Goal: Transaction & Acquisition: Book appointment/travel/reservation

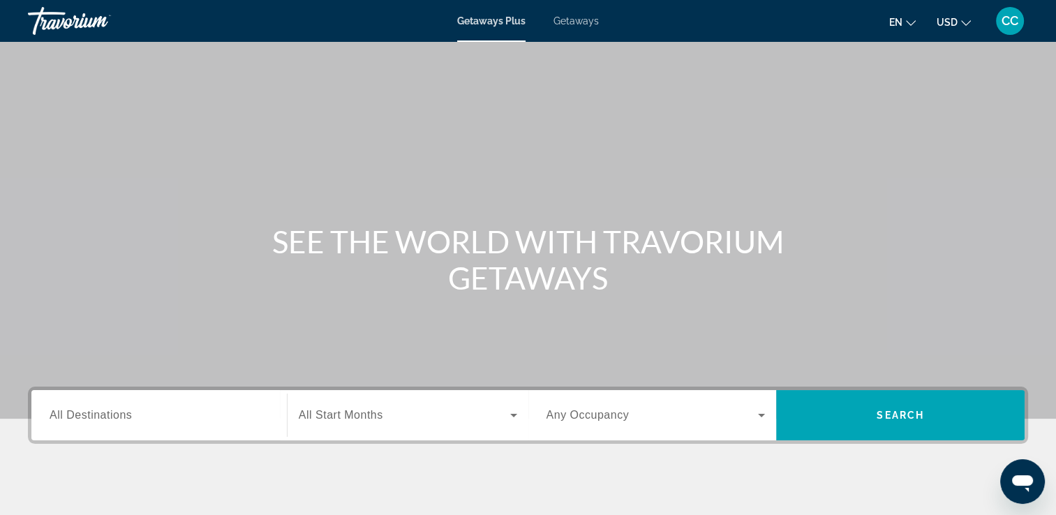
click at [95, 410] on span "All Destinations" at bounding box center [91, 415] width 82 height 12
click at [95, 410] on input "Destination All Destinations" at bounding box center [159, 415] width 219 height 17
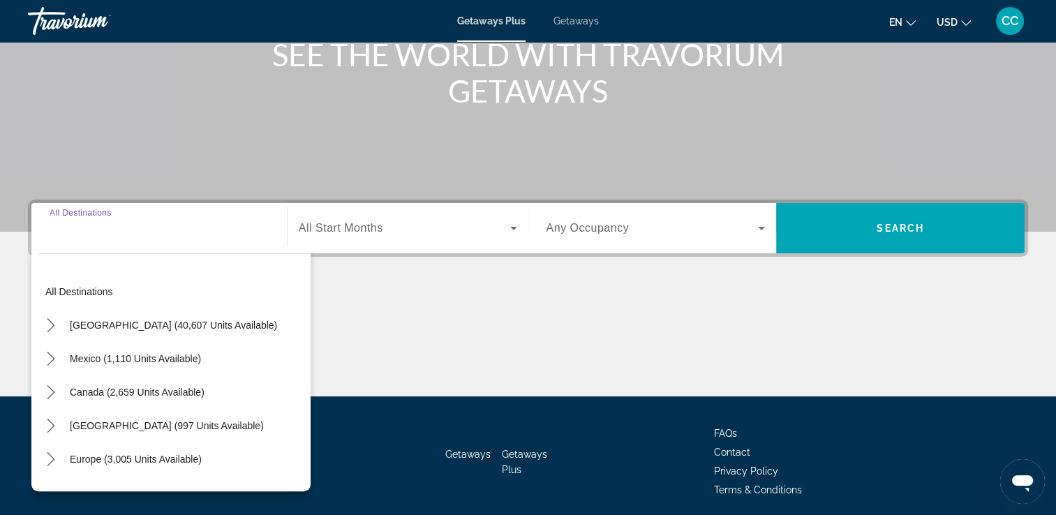
scroll to position [239, 0]
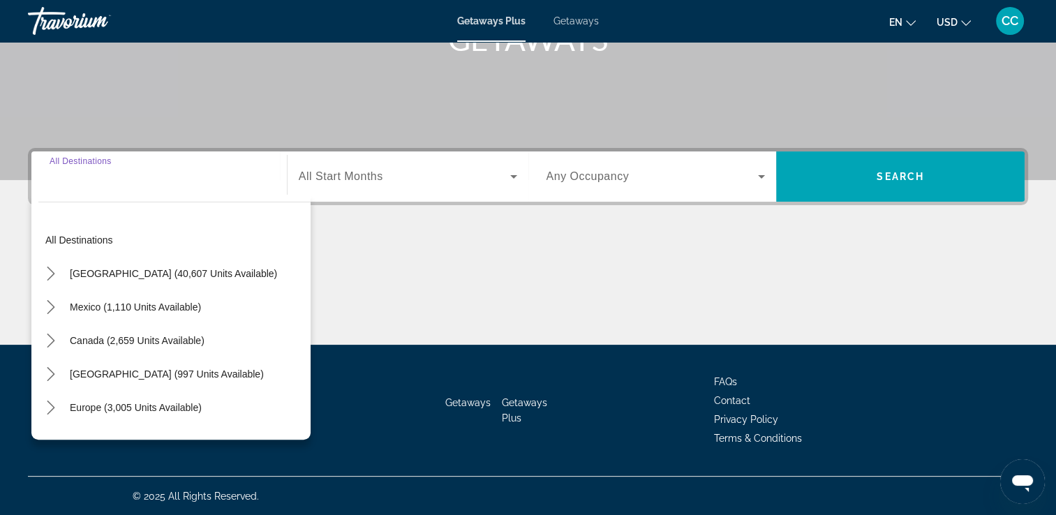
click at [96, 178] on input "Destination All Destinations" at bounding box center [159, 177] width 219 height 17
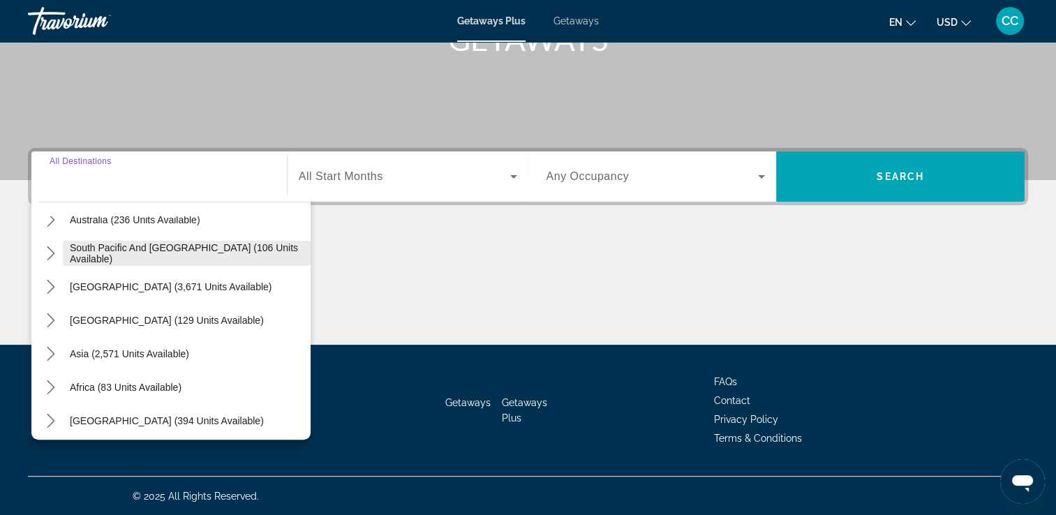
scroll to position [226, 0]
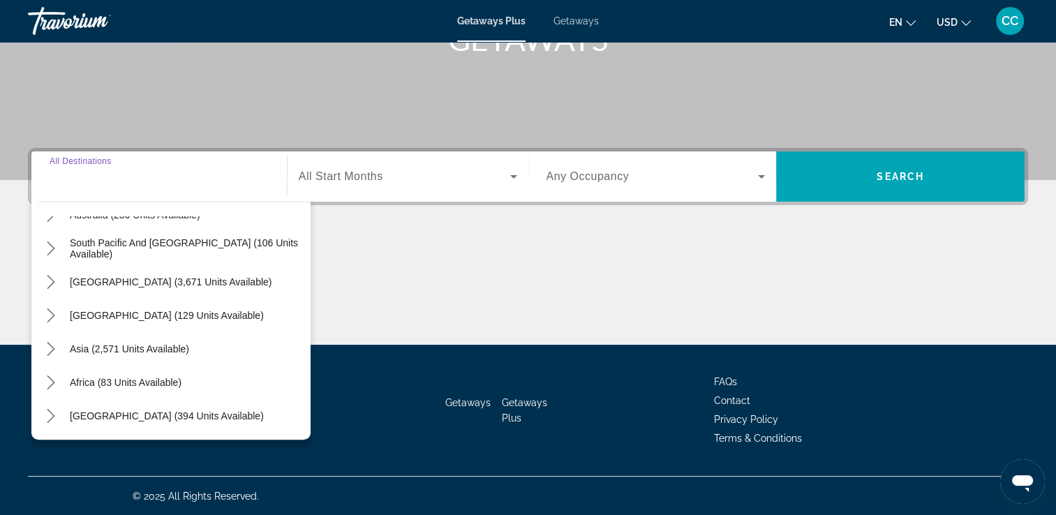
click at [143, 381] on span "Africa (83 units available)" at bounding box center [126, 382] width 112 height 11
type input "**********"
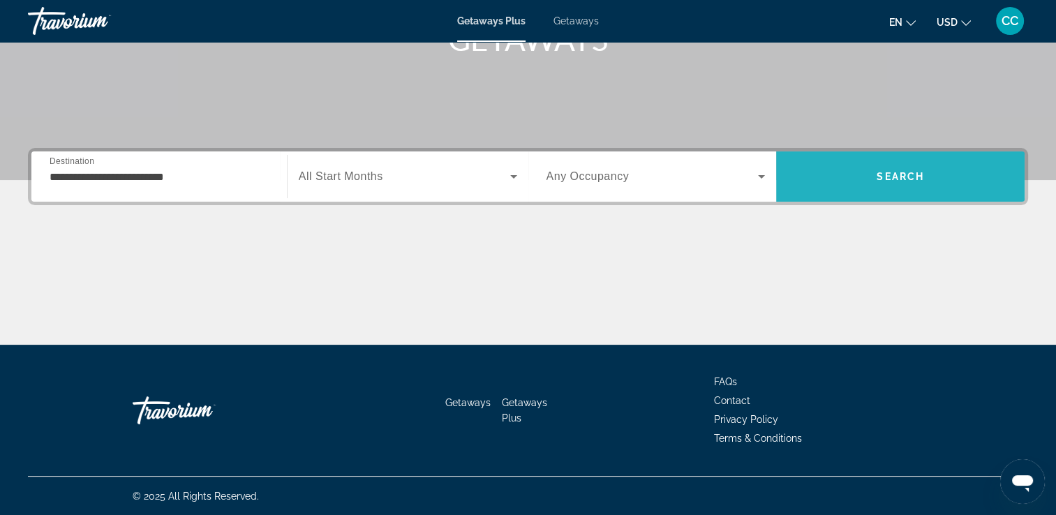
click at [872, 186] on span "Search" at bounding box center [900, 176] width 248 height 33
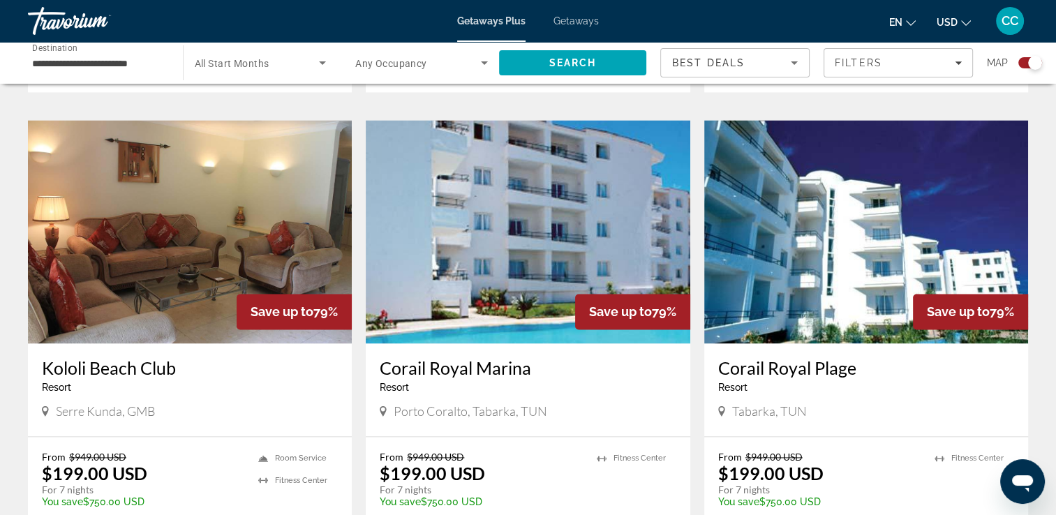
scroll to position [1884, 0]
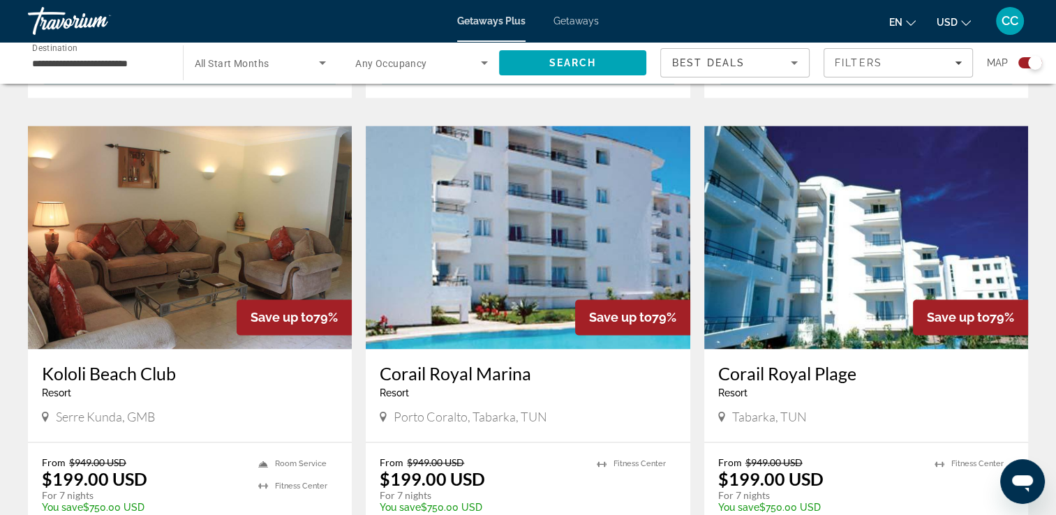
click at [492, 246] on img "Main content" at bounding box center [528, 237] width 324 height 223
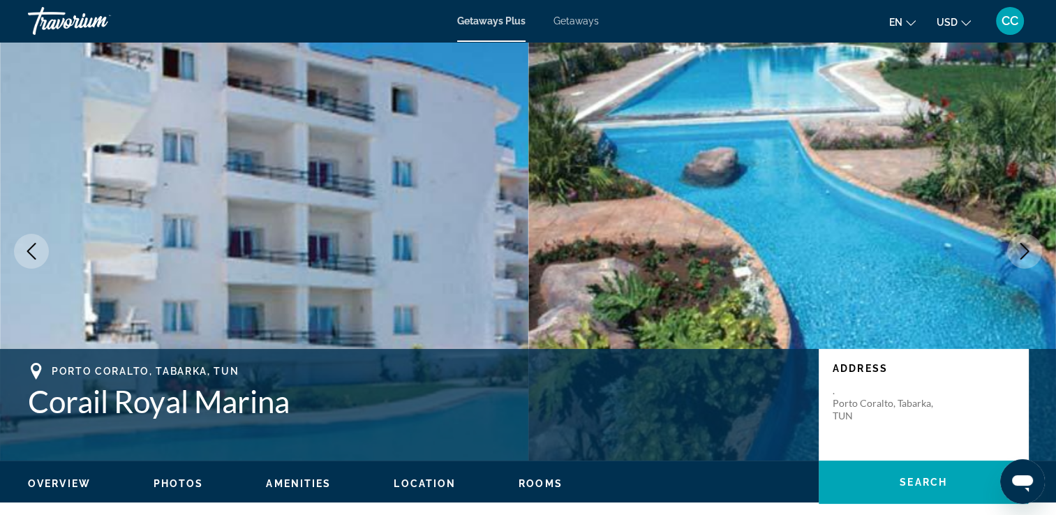
click at [1028, 253] on icon "Next image" at bounding box center [1024, 251] width 17 height 17
click at [1019, 255] on icon "Next image" at bounding box center [1024, 251] width 17 height 17
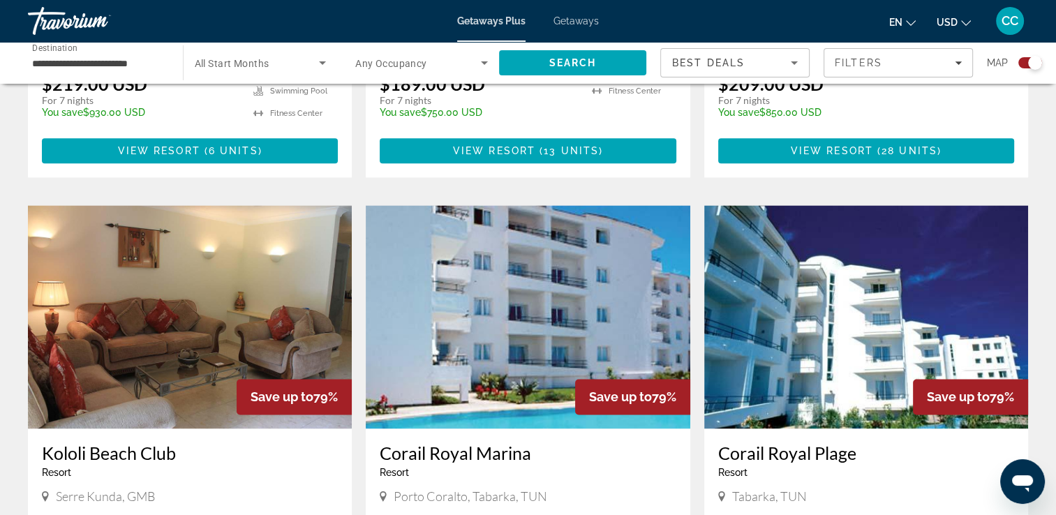
scroll to position [1884, 0]
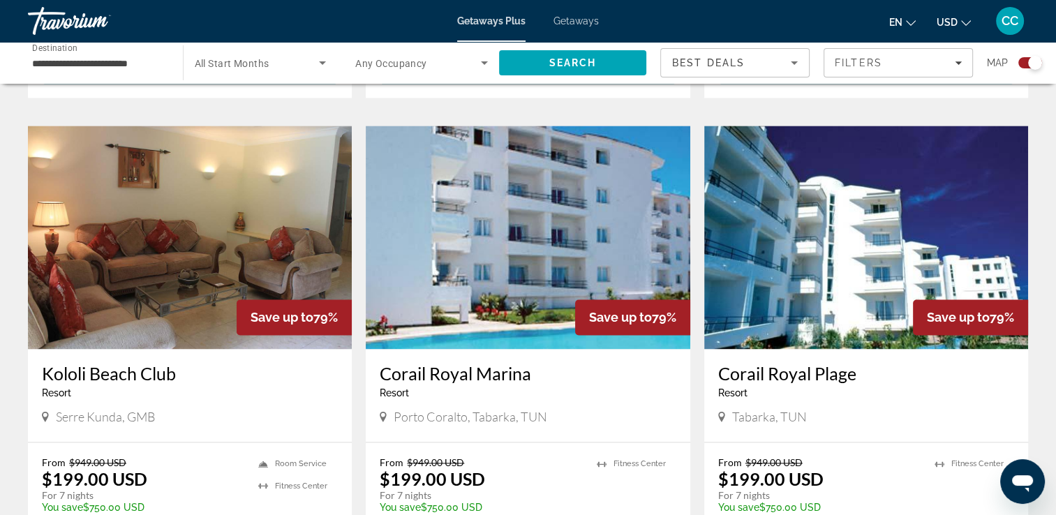
click at [178, 283] on img "Main content" at bounding box center [190, 237] width 324 height 223
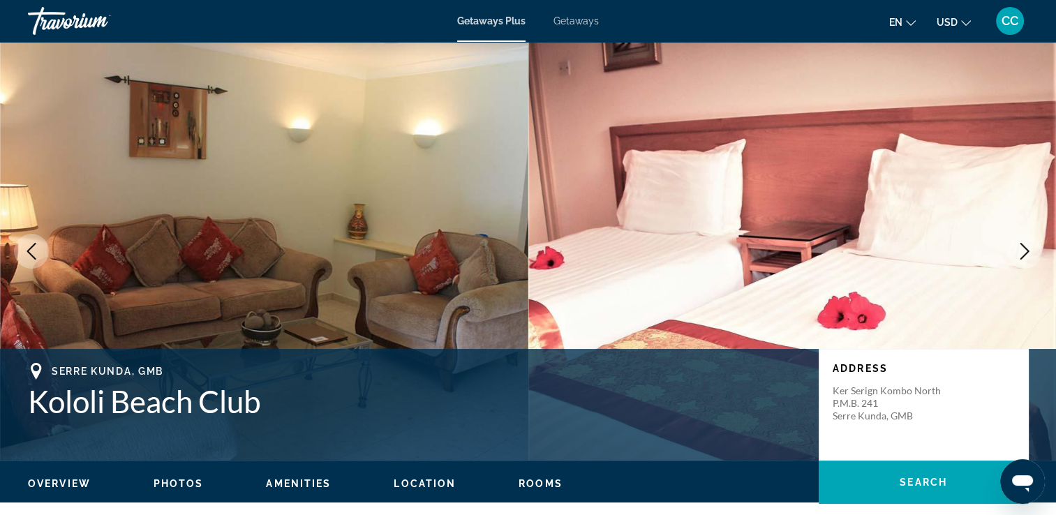
click at [1021, 246] on icon "Next image" at bounding box center [1024, 251] width 9 height 17
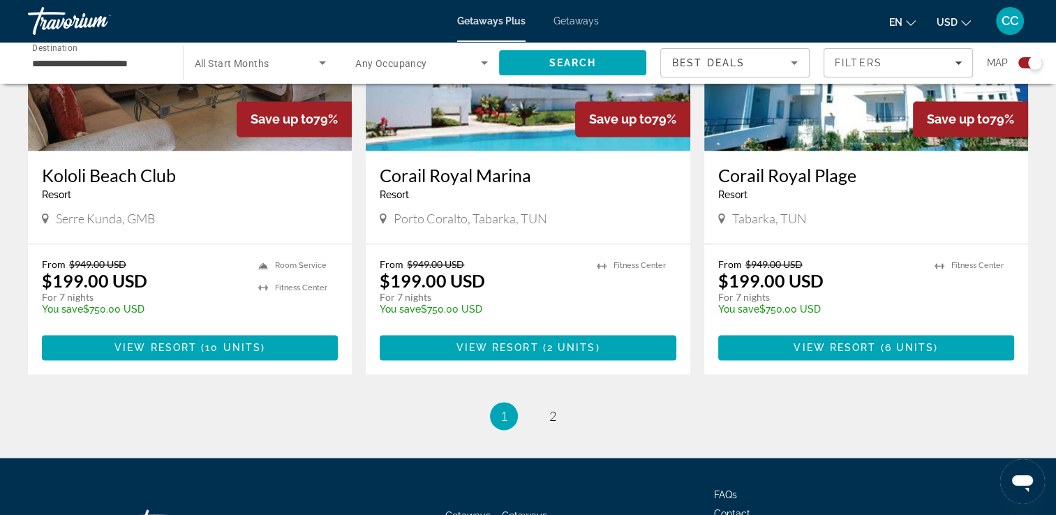
scroll to position [2093, 0]
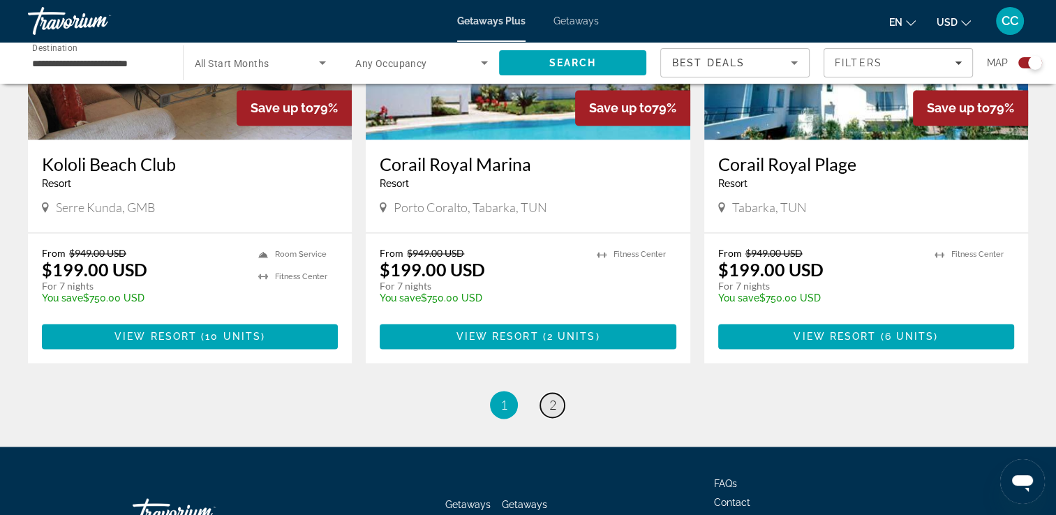
click at [550, 397] on span "2" at bounding box center [552, 404] width 7 height 15
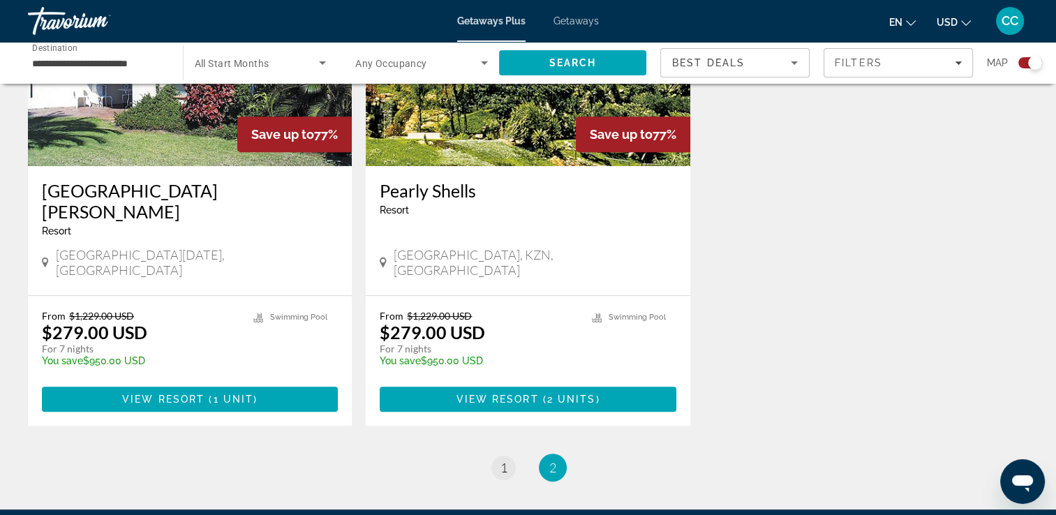
scroll to position [628, 0]
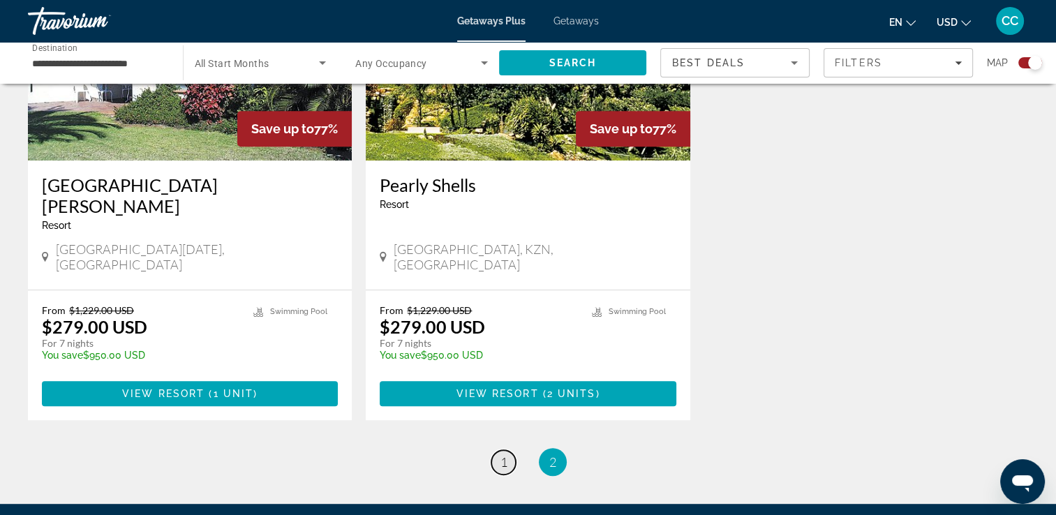
click at [505, 454] on span "1" at bounding box center [503, 461] width 7 height 15
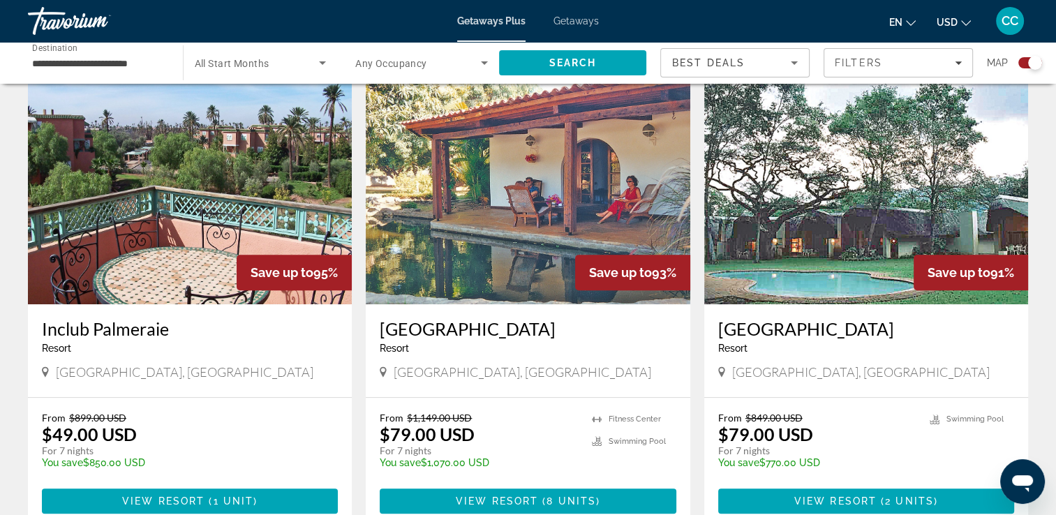
scroll to position [488, 0]
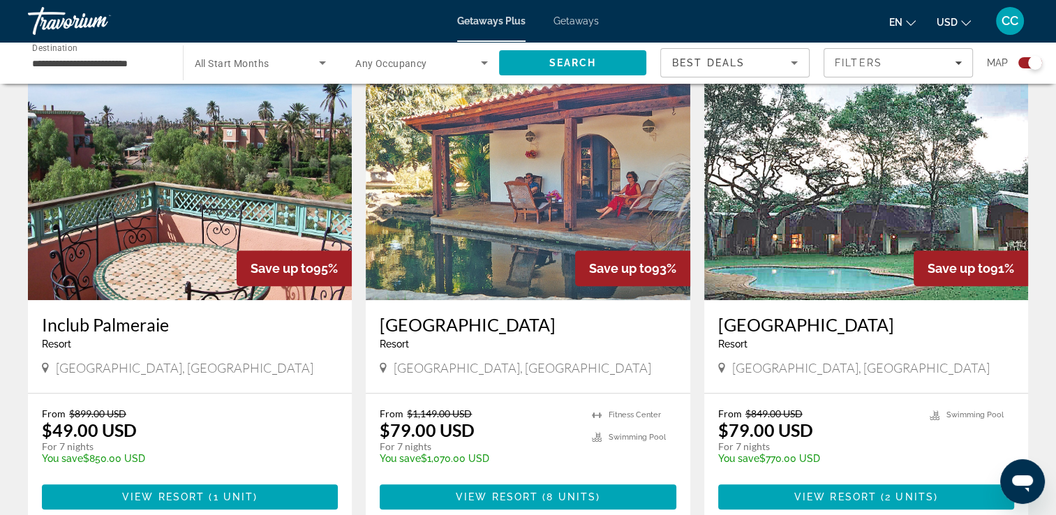
click at [516, 211] on img "Main content" at bounding box center [528, 188] width 324 height 223
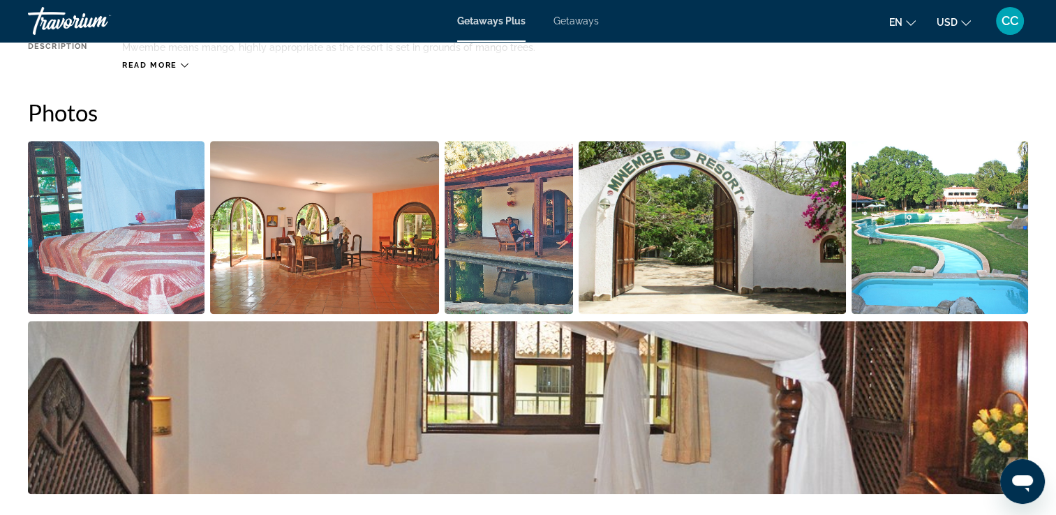
scroll to position [628, 0]
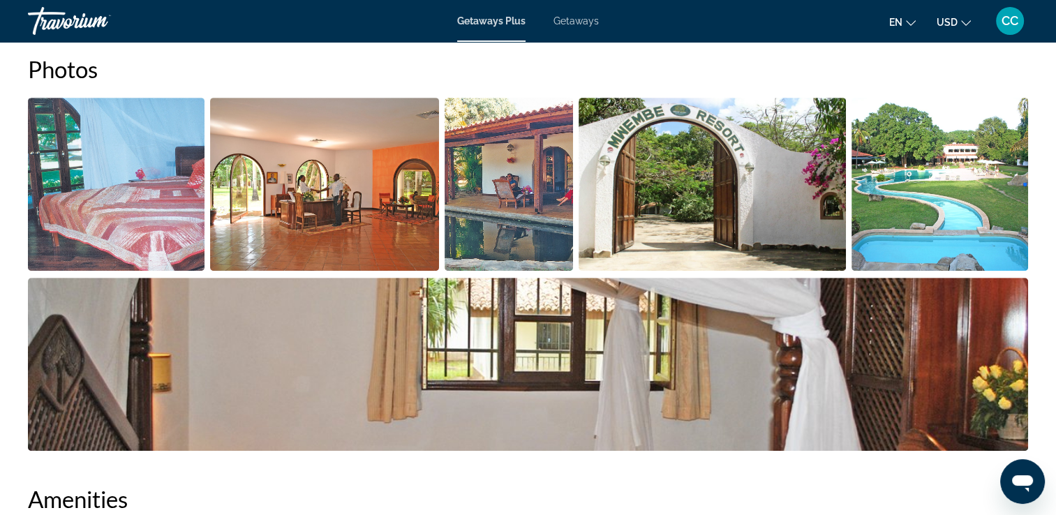
click at [877, 222] on img "Open full-screen image slider" at bounding box center [939, 184] width 177 height 173
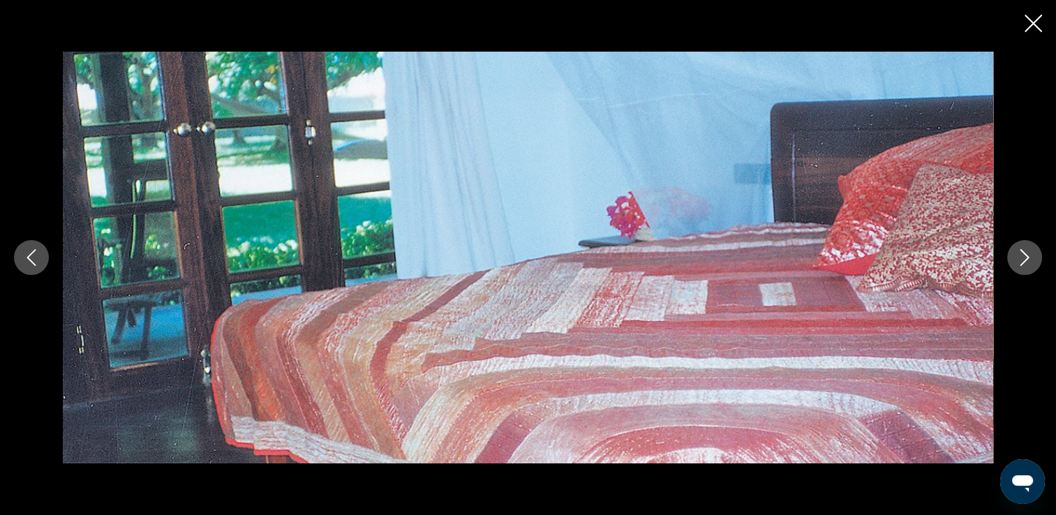
click at [1021, 269] on button "Next image" at bounding box center [1024, 257] width 35 height 35
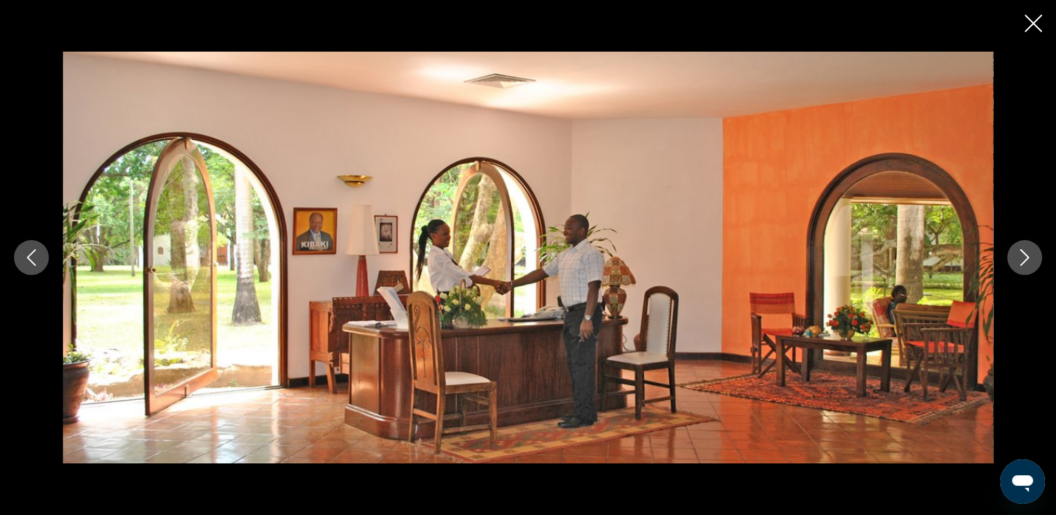
drag, startPoint x: 1021, startPoint y: 273, endPoint x: 1026, endPoint y: 287, distance: 15.4
click at [1026, 287] on div "prev next" at bounding box center [528, 258] width 1056 height 412
click at [1021, 270] on button "Next image" at bounding box center [1024, 257] width 35 height 35
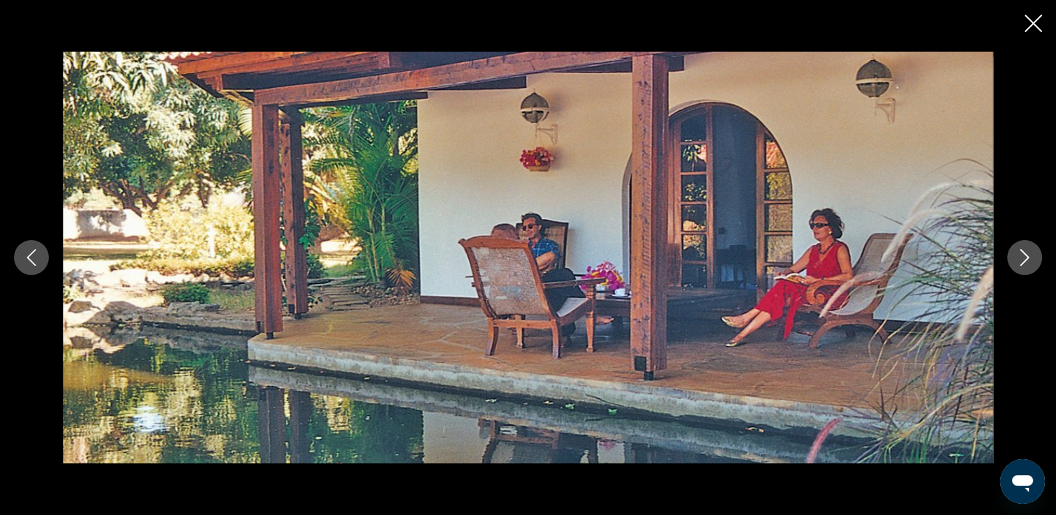
click at [1021, 270] on button "Next image" at bounding box center [1024, 257] width 35 height 35
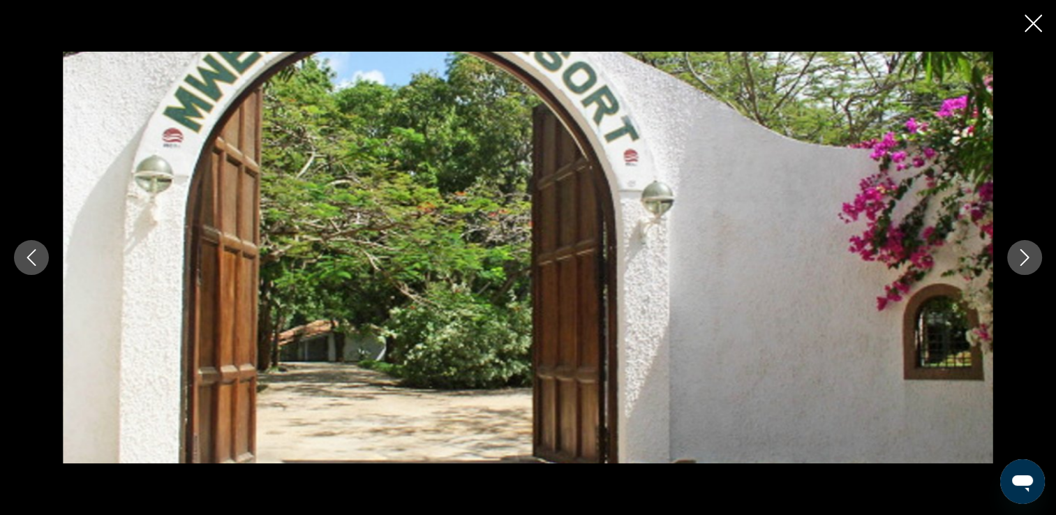
click at [1021, 272] on button "Next image" at bounding box center [1024, 257] width 35 height 35
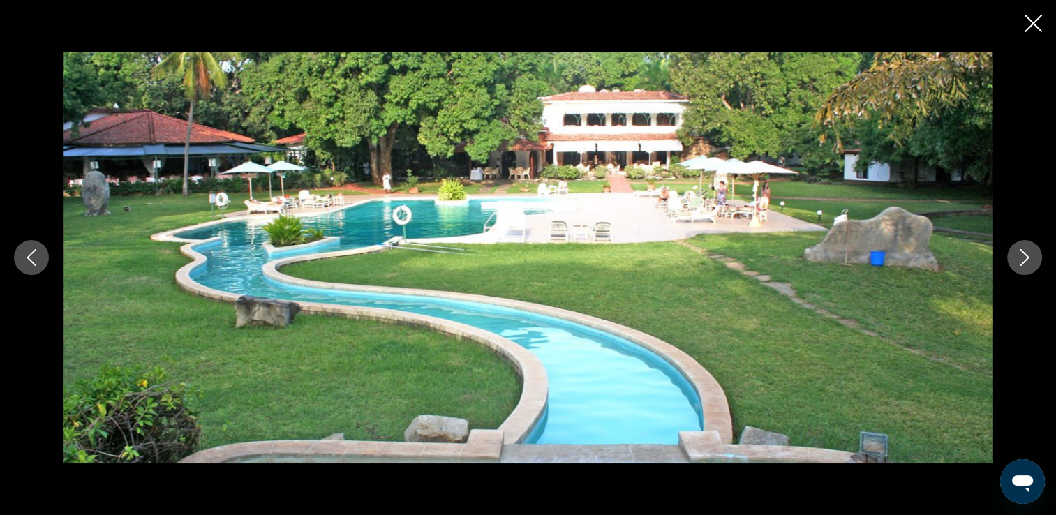
click at [1021, 270] on button "Next image" at bounding box center [1024, 257] width 35 height 35
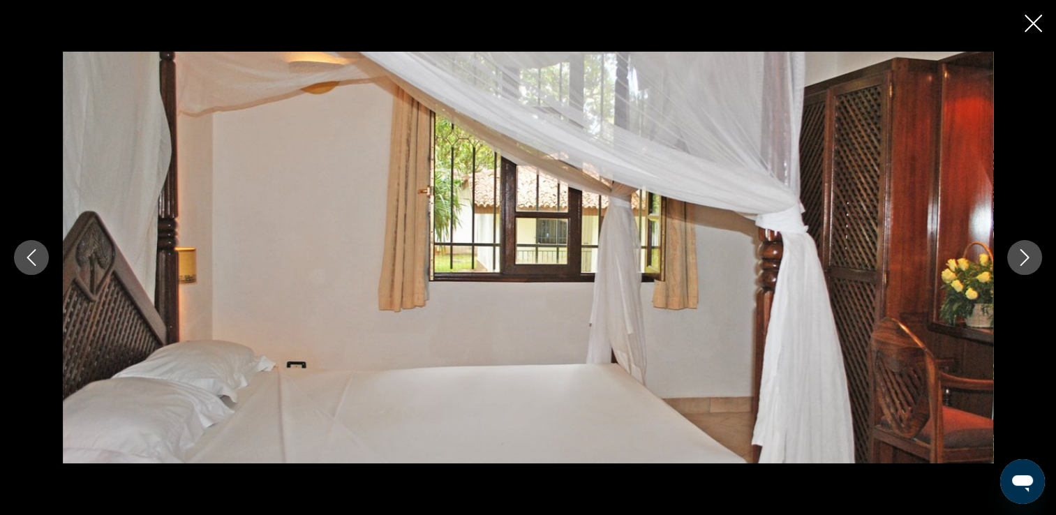
click at [1021, 271] on button "Next image" at bounding box center [1024, 257] width 35 height 35
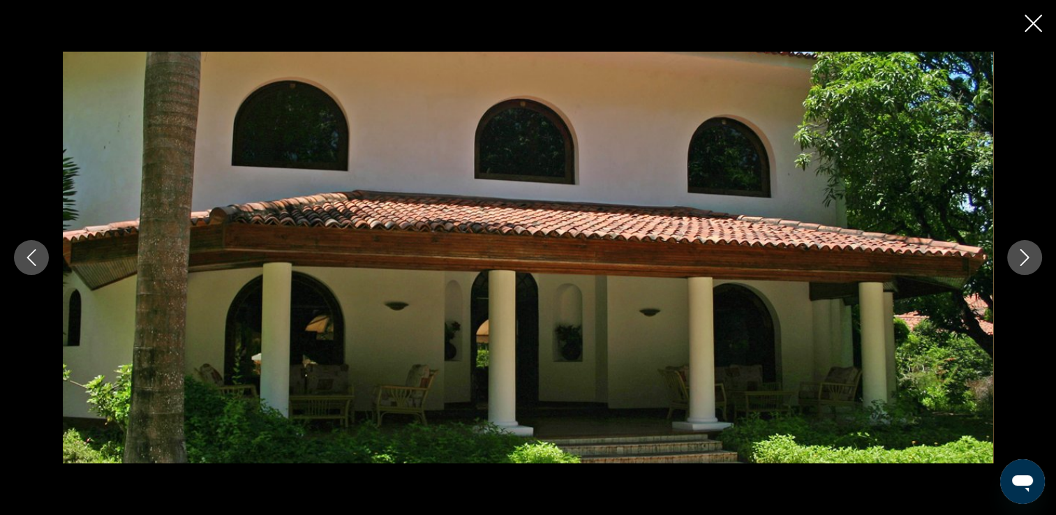
click at [1021, 271] on button "Next image" at bounding box center [1024, 257] width 35 height 35
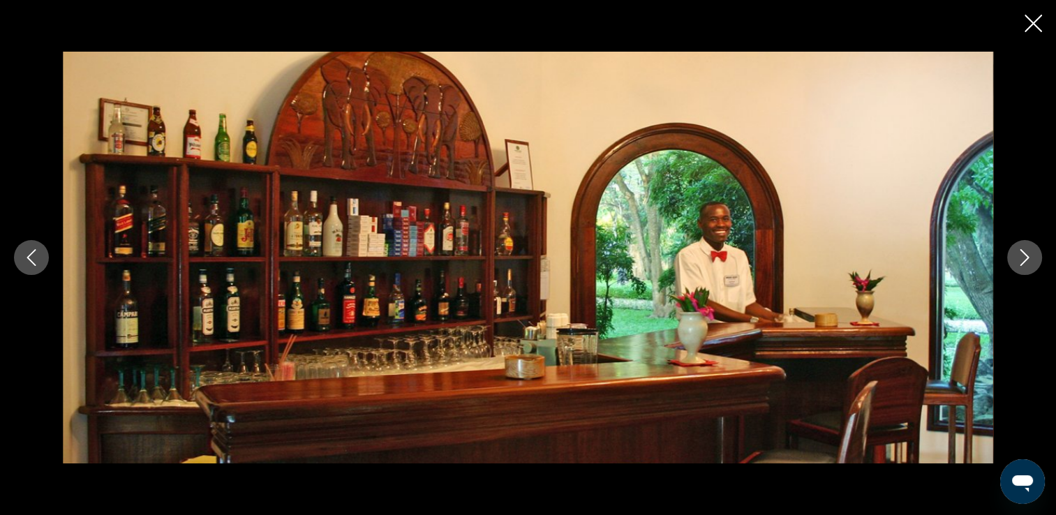
click at [1021, 271] on button "Next image" at bounding box center [1024, 257] width 35 height 35
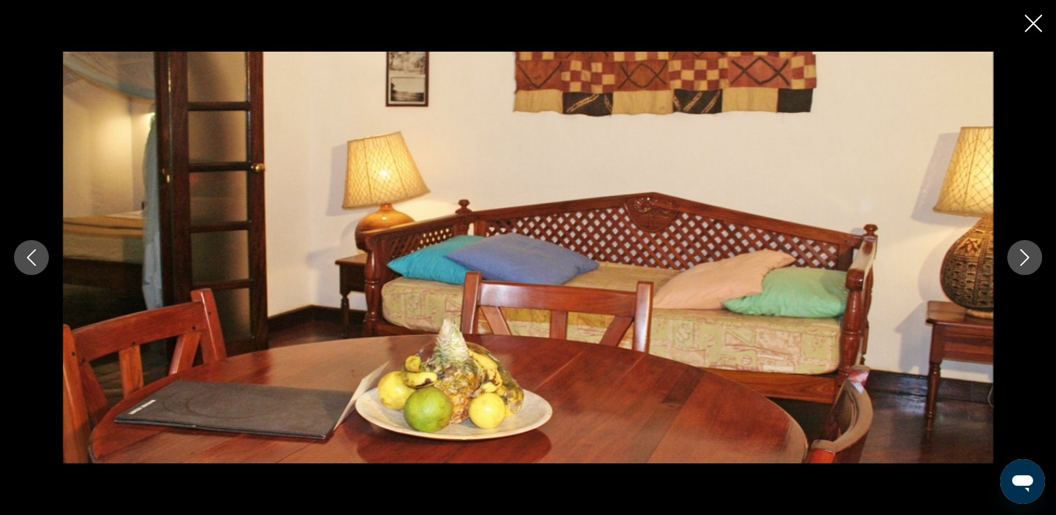
click at [1021, 271] on button "Next image" at bounding box center [1024, 257] width 35 height 35
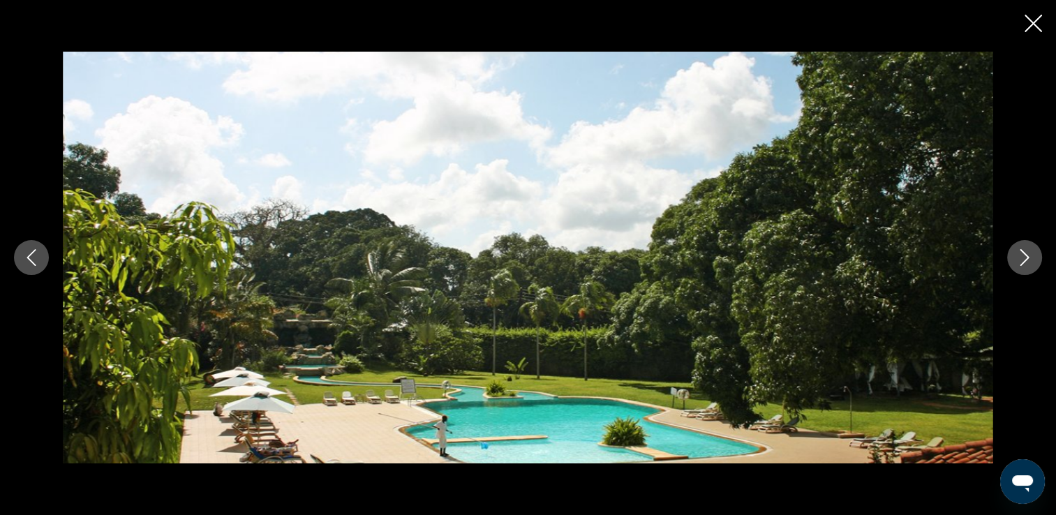
click at [1034, 258] on button "Next image" at bounding box center [1024, 257] width 35 height 35
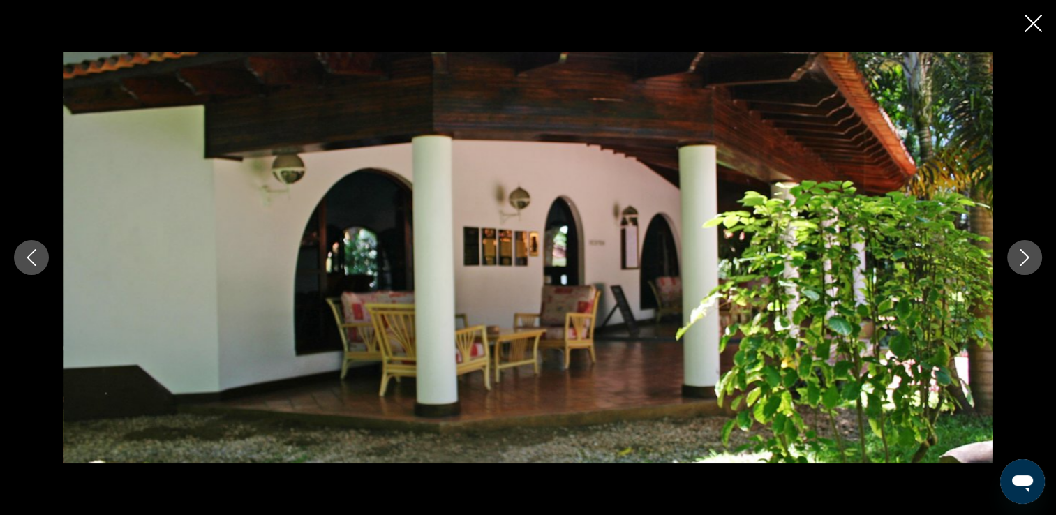
click at [1028, 263] on icon "Next image" at bounding box center [1024, 257] width 17 height 17
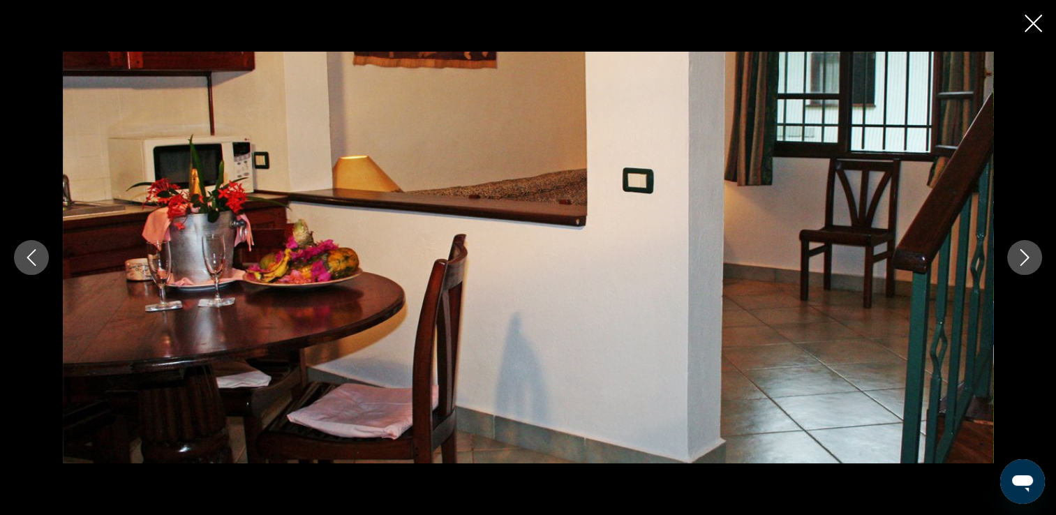
click at [1028, 264] on icon "Next image" at bounding box center [1024, 257] width 17 height 17
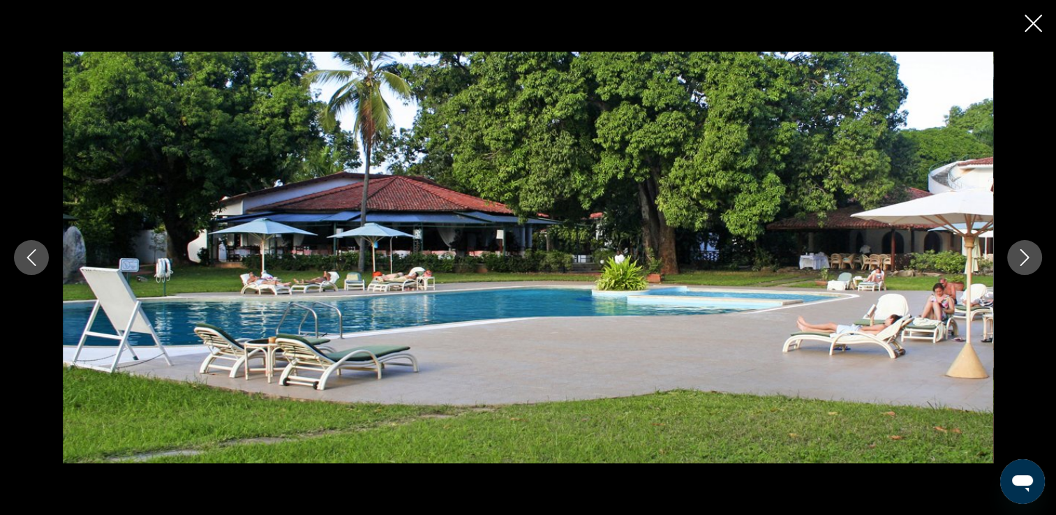
click at [1022, 267] on button "Next image" at bounding box center [1024, 257] width 35 height 35
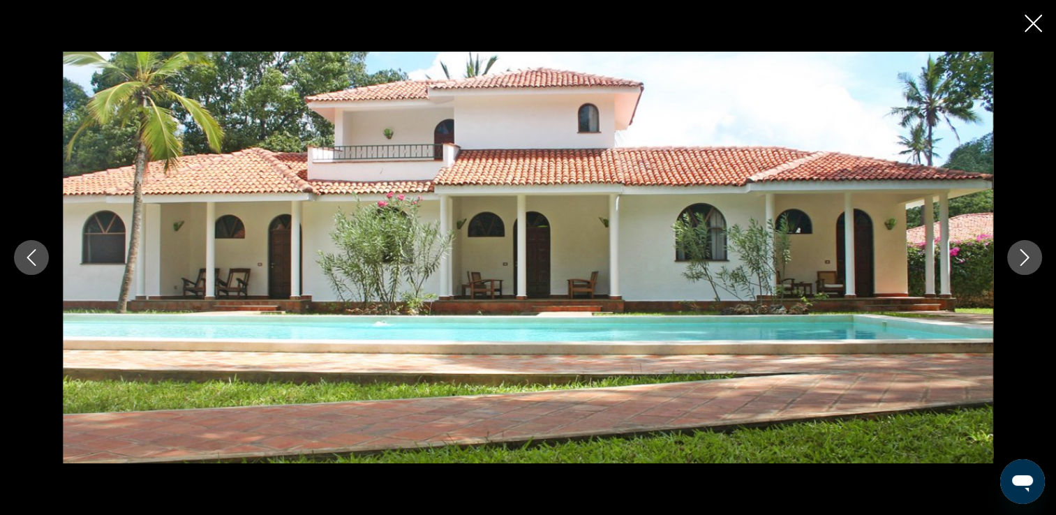
click at [1026, 269] on button "Next image" at bounding box center [1024, 257] width 35 height 35
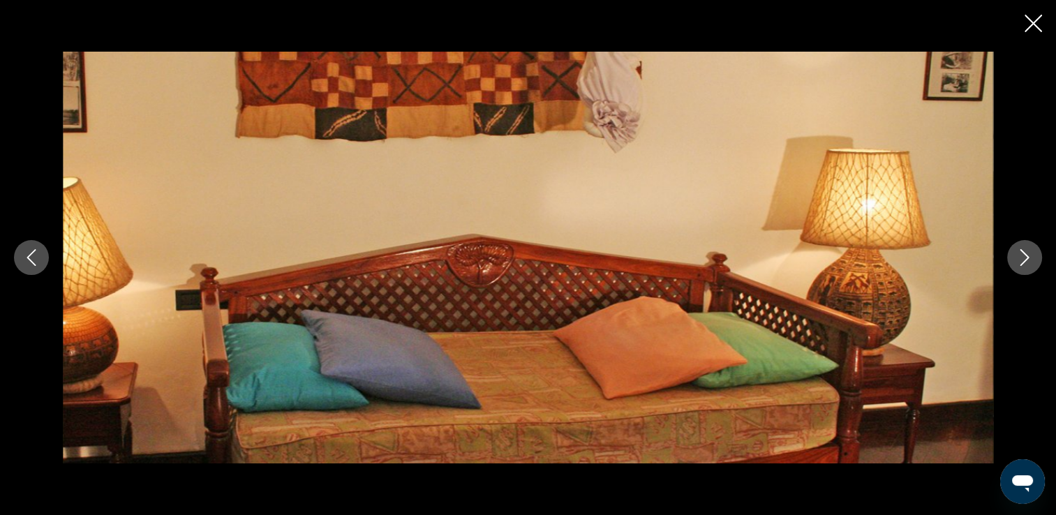
click at [1026, 269] on button "Next image" at bounding box center [1024, 257] width 35 height 35
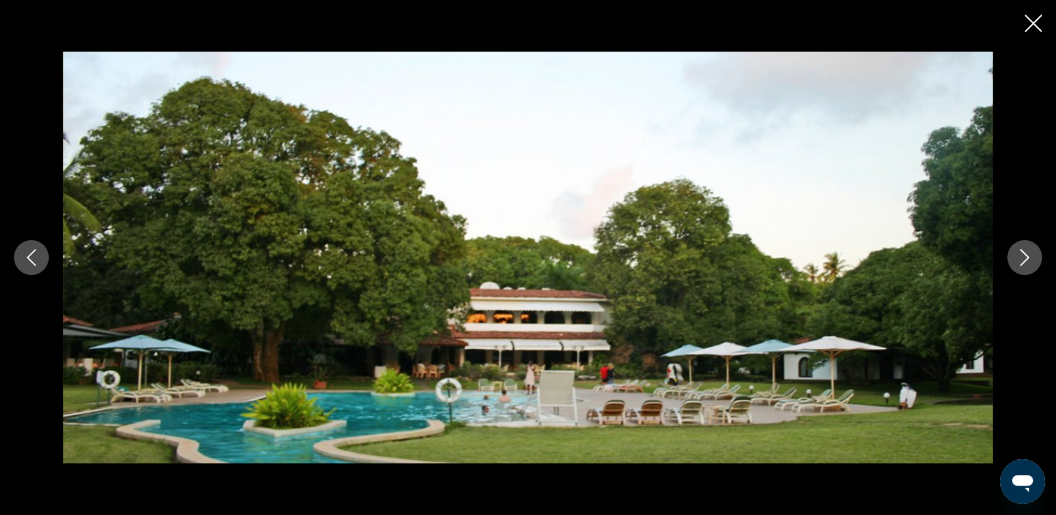
click at [1028, 271] on button "Next image" at bounding box center [1024, 257] width 35 height 35
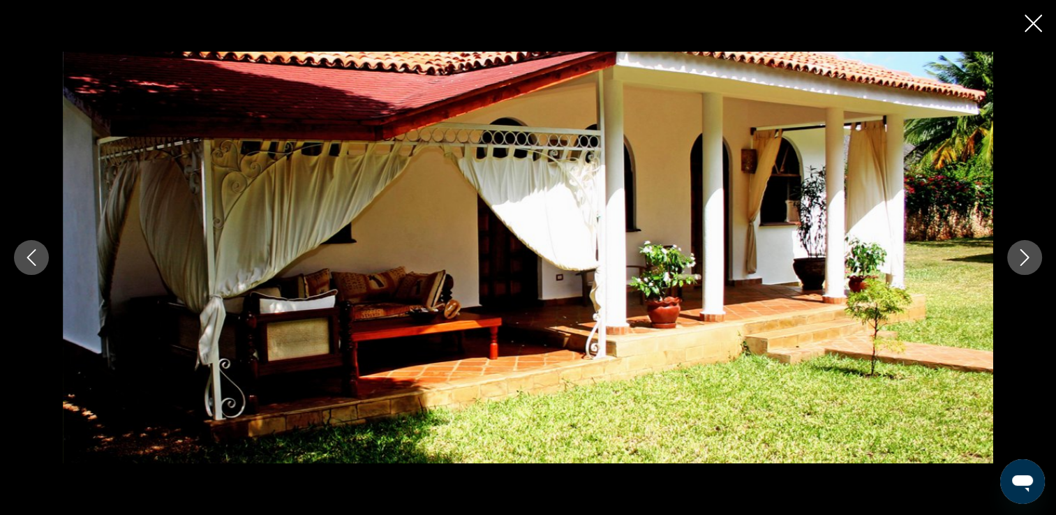
click at [1027, 269] on button "Next image" at bounding box center [1024, 257] width 35 height 35
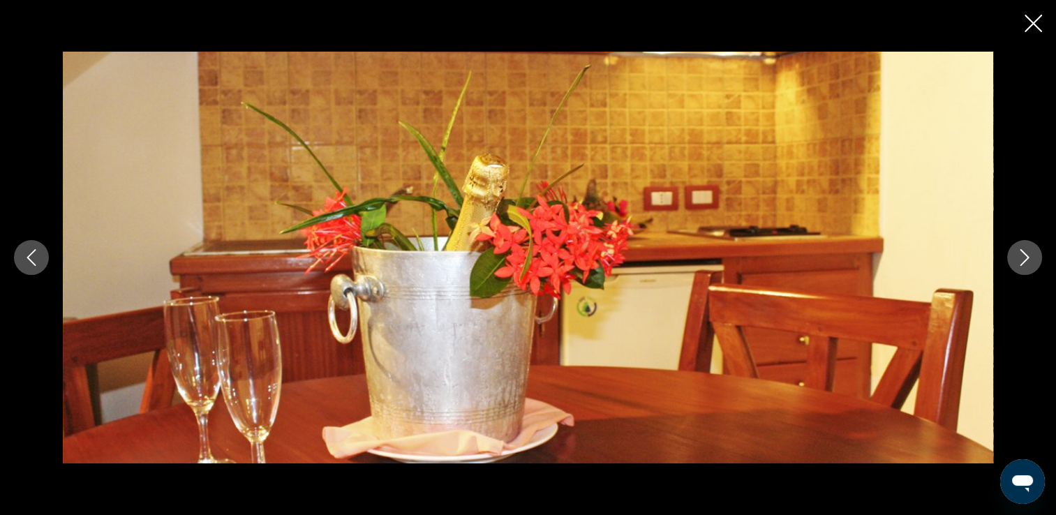
click at [1027, 269] on button "Next image" at bounding box center [1024, 257] width 35 height 35
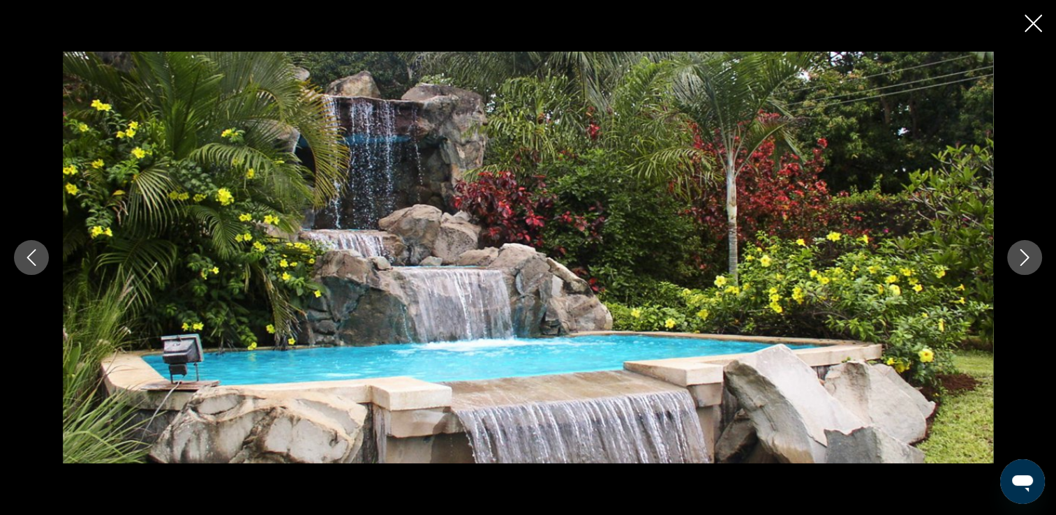
click at [1027, 269] on button "Next image" at bounding box center [1024, 257] width 35 height 35
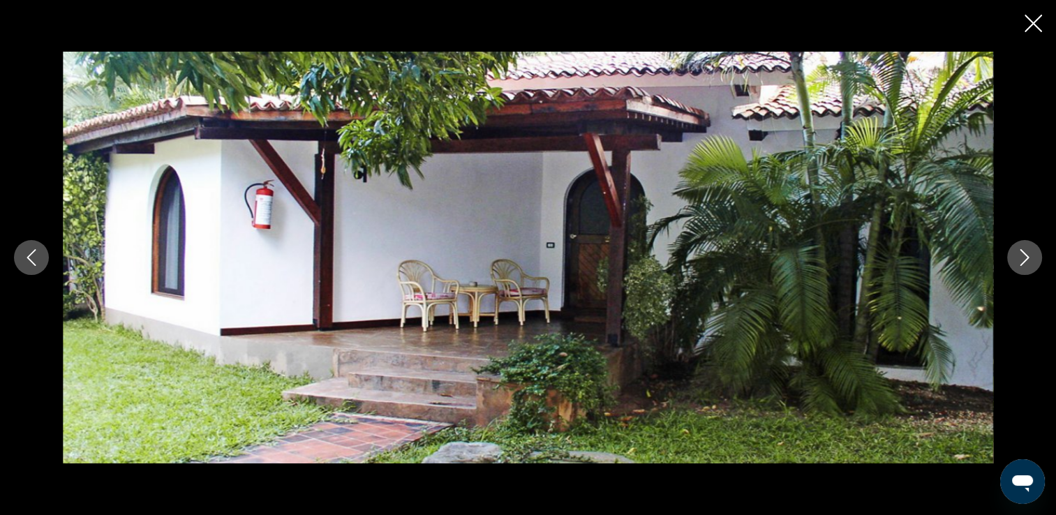
click at [1027, 269] on button "Next image" at bounding box center [1024, 257] width 35 height 35
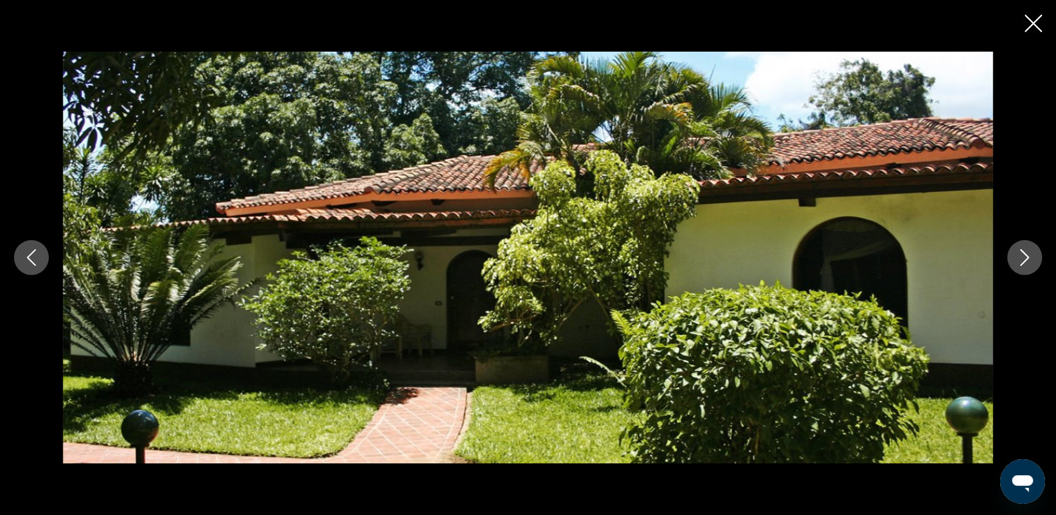
click at [1027, 269] on button "Next image" at bounding box center [1024, 257] width 35 height 35
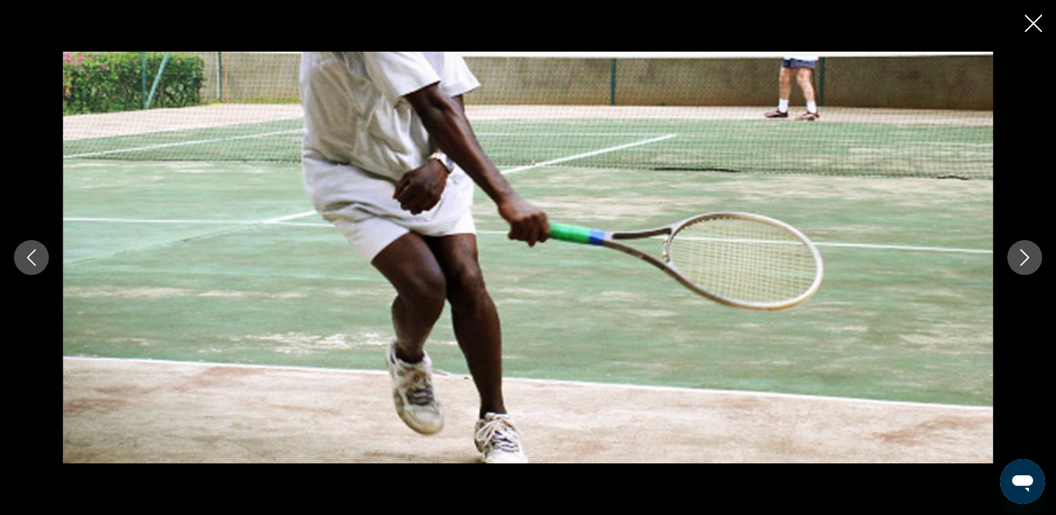
click at [1027, 269] on button "Next image" at bounding box center [1024, 257] width 35 height 35
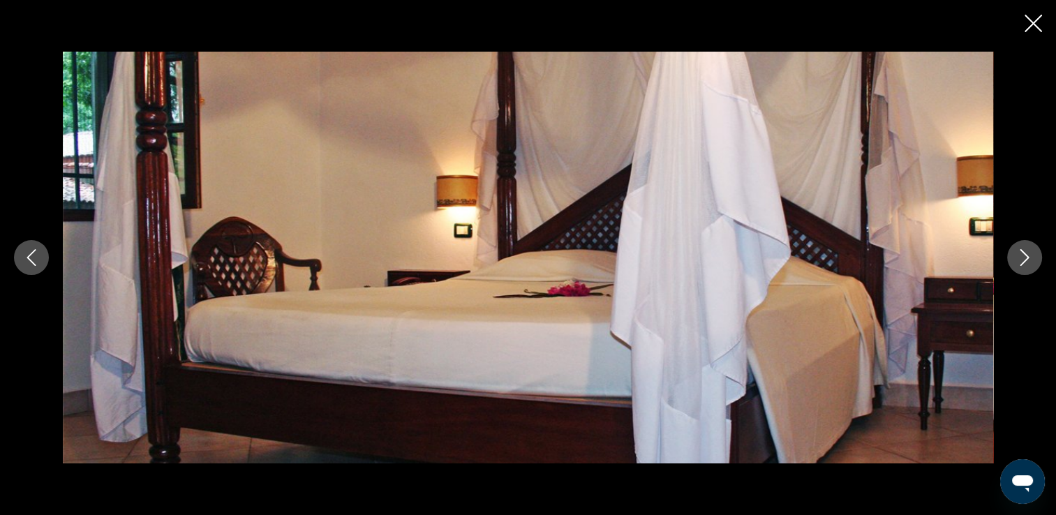
click at [1024, 278] on div "prev next" at bounding box center [528, 258] width 1056 height 412
click at [1013, 259] on button "Next image" at bounding box center [1024, 257] width 35 height 35
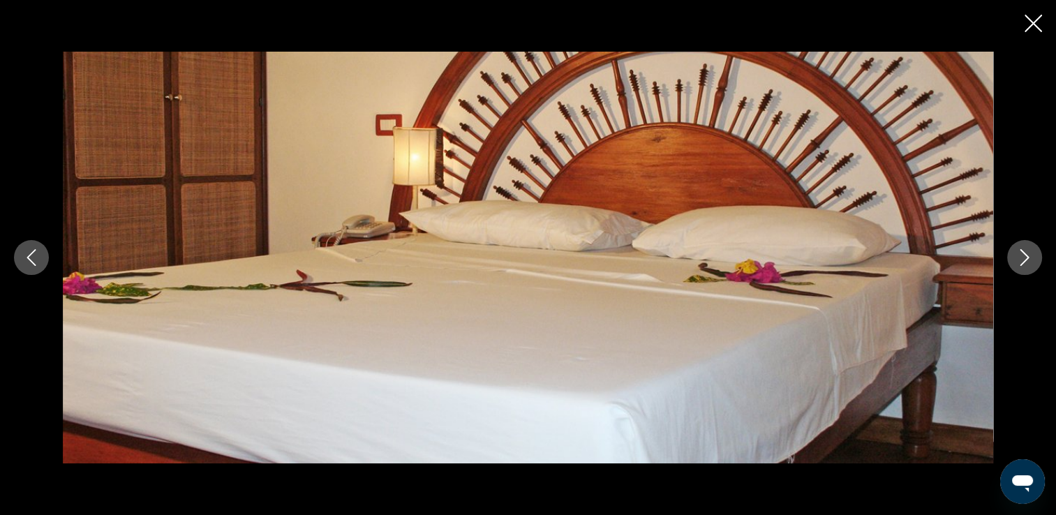
click at [1013, 260] on button "Next image" at bounding box center [1024, 257] width 35 height 35
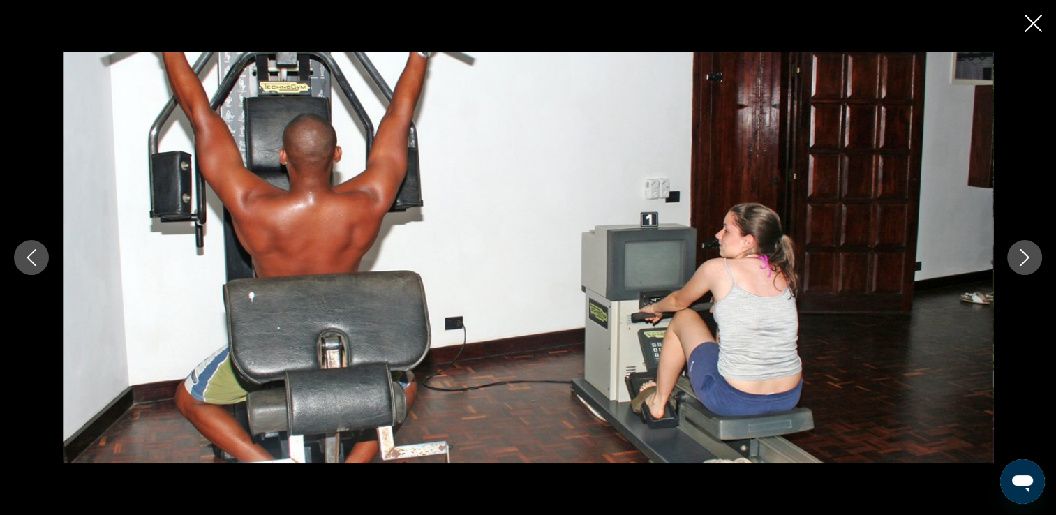
click at [1010, 260] on button "Next image" at bounding box center [1024, 257] width 35 height 35
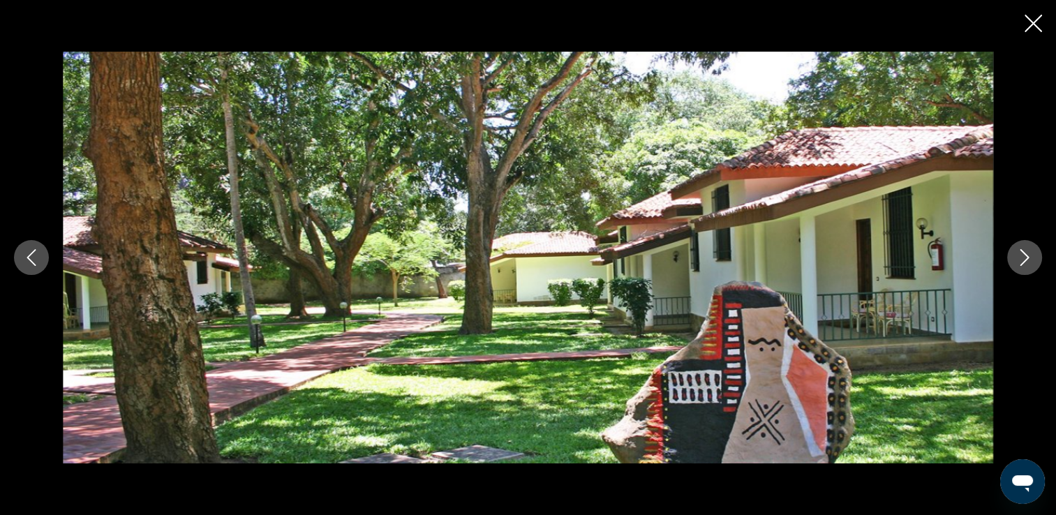
click at [1003, 260] on div "prev next" at bounding box center [528, 258] width 1056 height 412
click at [1013, 268] on button "Next image" at bounding box center [1024, 257] width 35 height 35
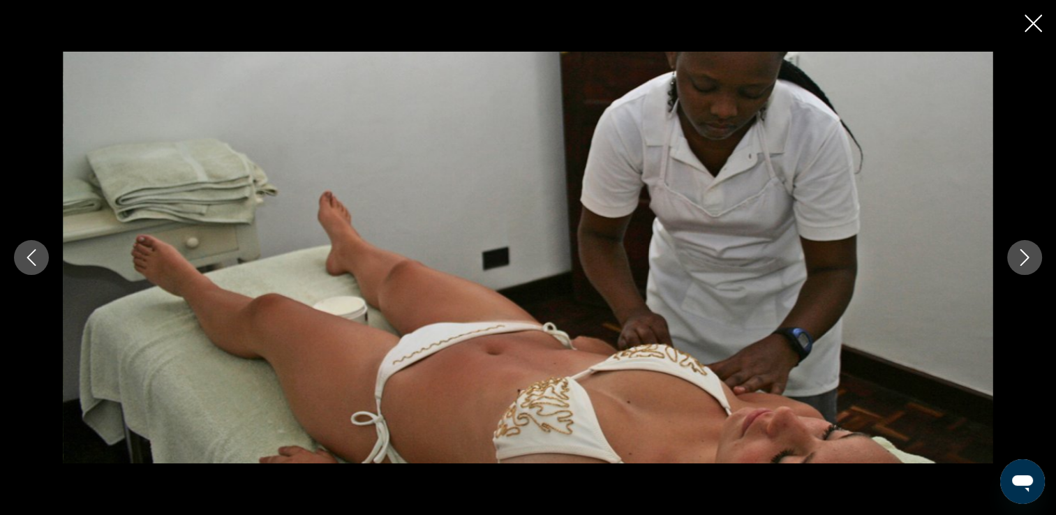
click at [1013, 268] on button "Next image" at bounding box center [1024, 257] width 35 height 35
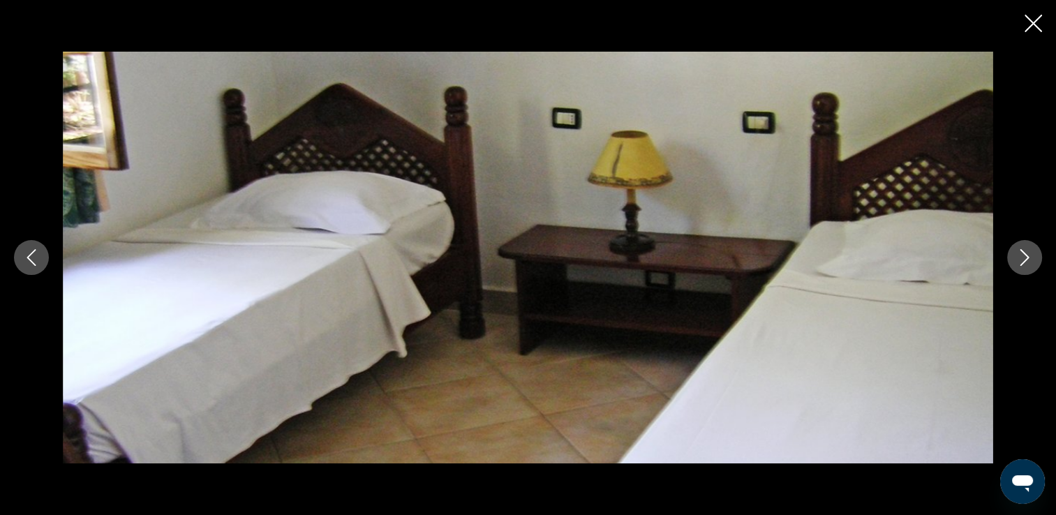
click at [1014, 268] on button "Next image" at bounding box center [1024, 257] width 35 height 35
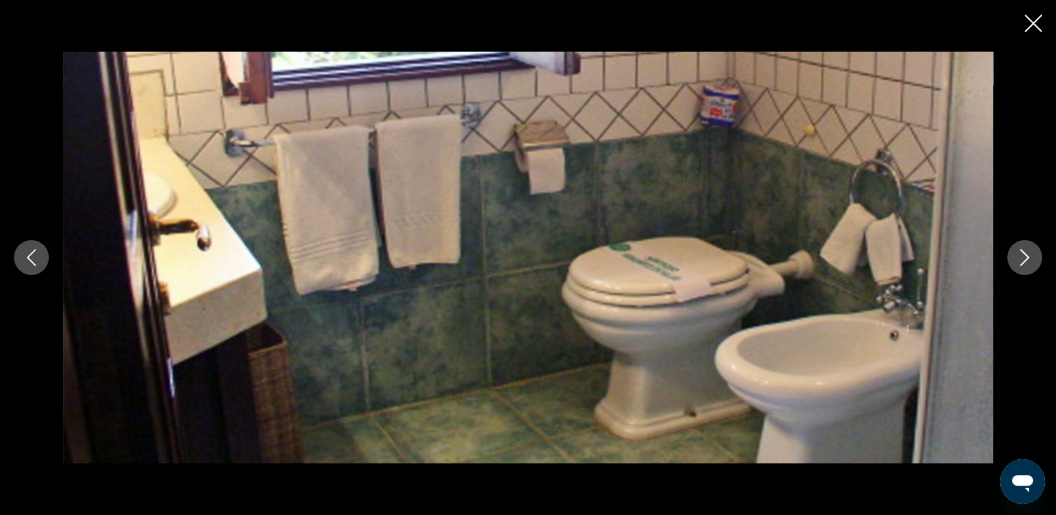
click at [1014, 268] on button "Next image" at bounding box center [1024, 257] width 35 height 35
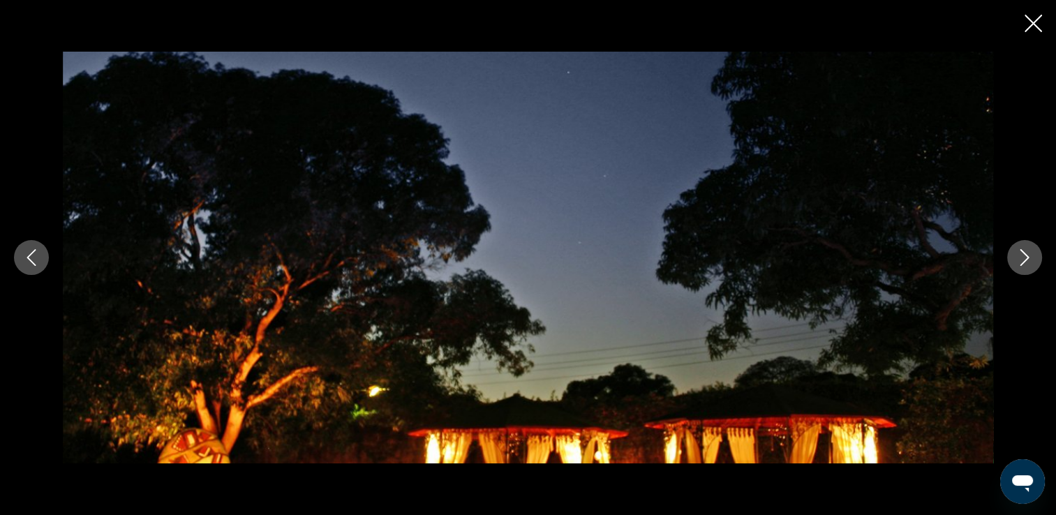
click at [1014, 268] on button "Next image" at bounding box center [1024, 257] width 35 height 35
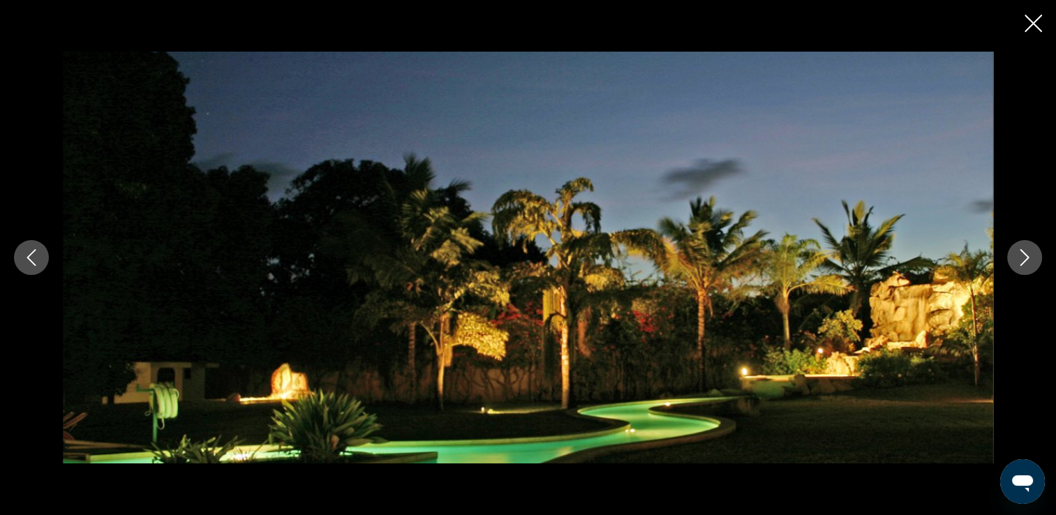
click at [1014, 269] on button "Next image" at bounding box center [1024, 257] width 35 height 35
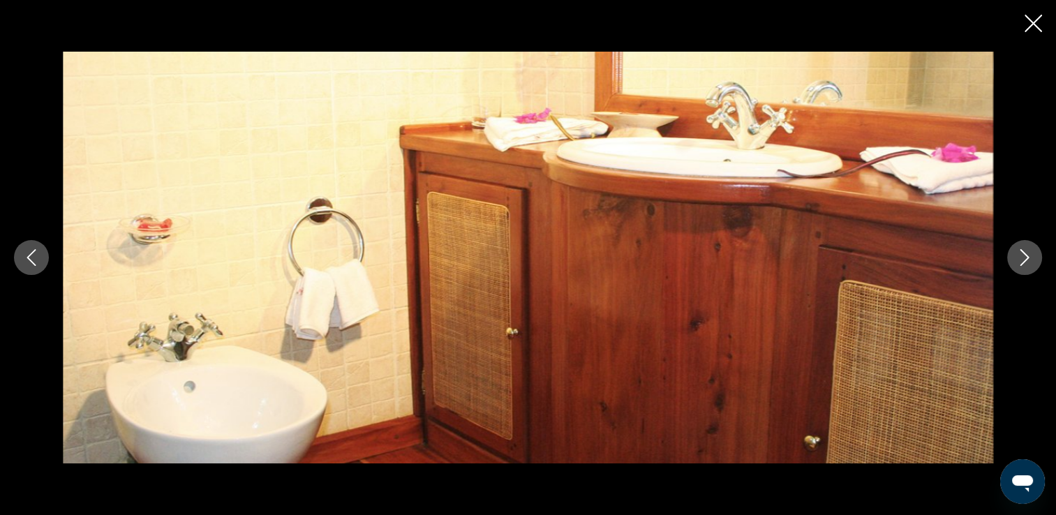
click at [1014, 269] on button "Next image" at bounding box center [1024, 257] width 35 height 35
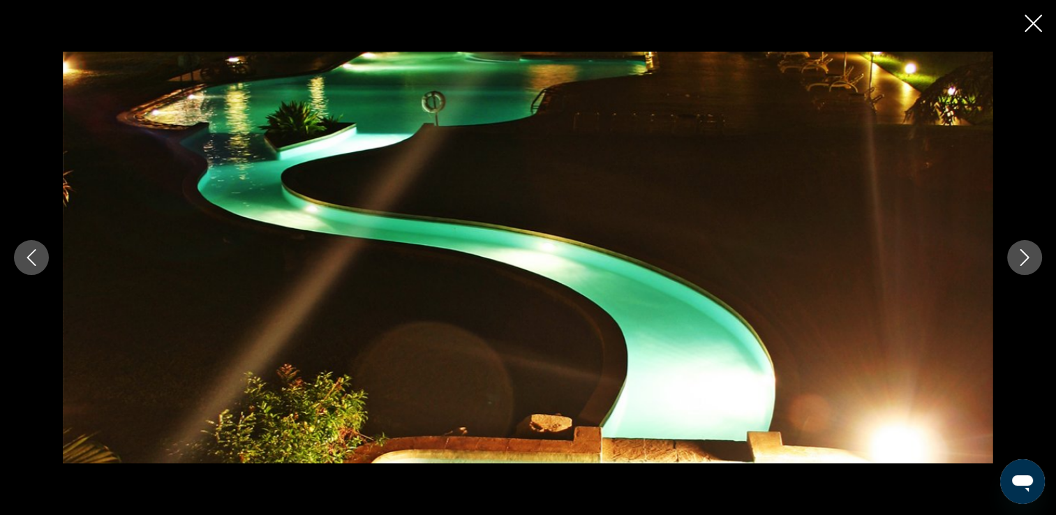
click at [1014, 269] on button "Next image" at bounding box center [1024, 257] width 35 height 35
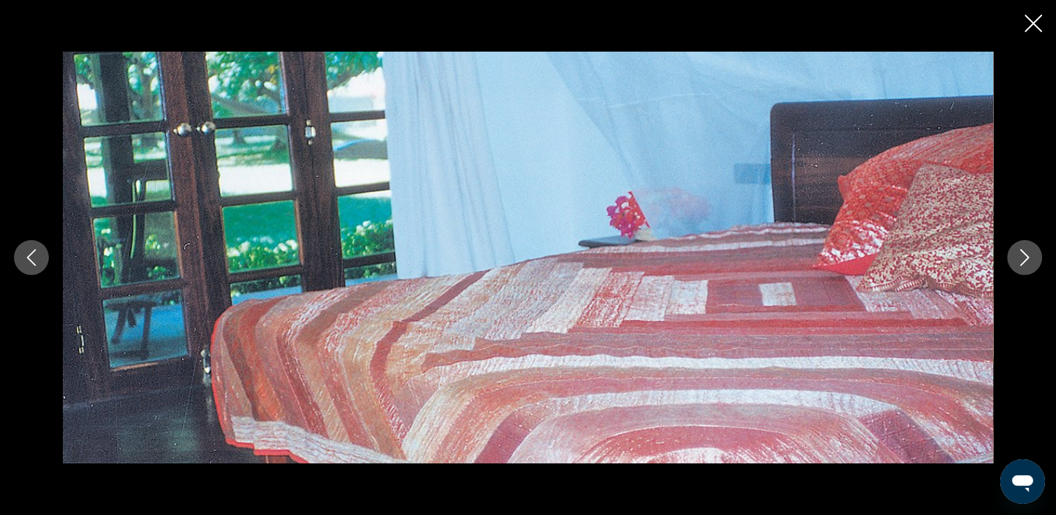
click at [1014, 269] on button "Next image" at bounding box center [1024, 257] width 35 height 35
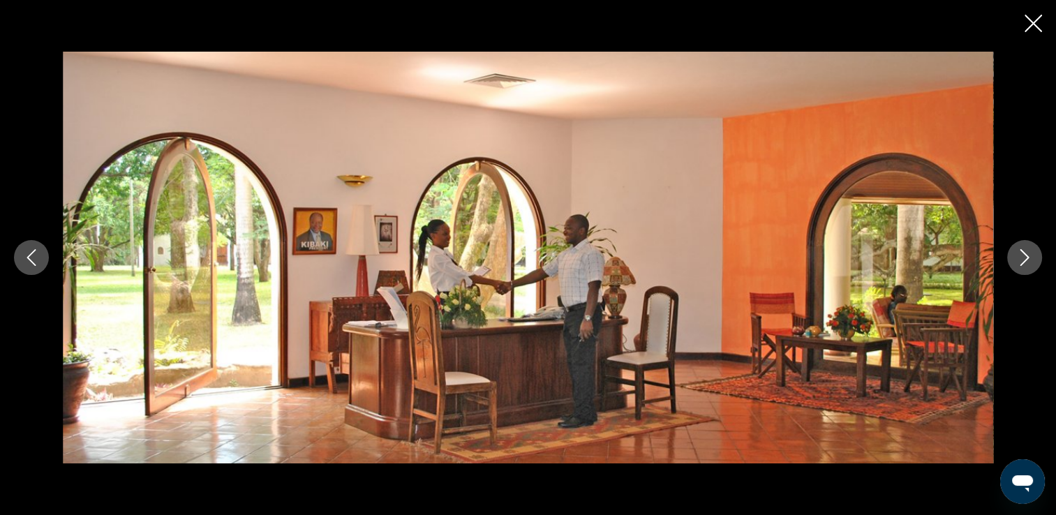
click at [1035, 29] on icon "Close slideshow" at bounding box center [1032, 23] width 17 height 17
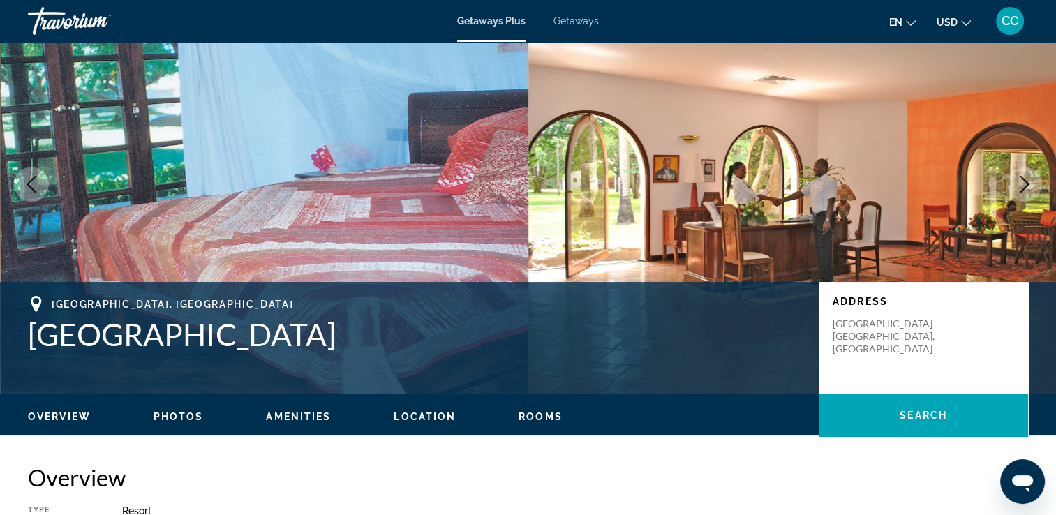
scroll to position [70, 0]
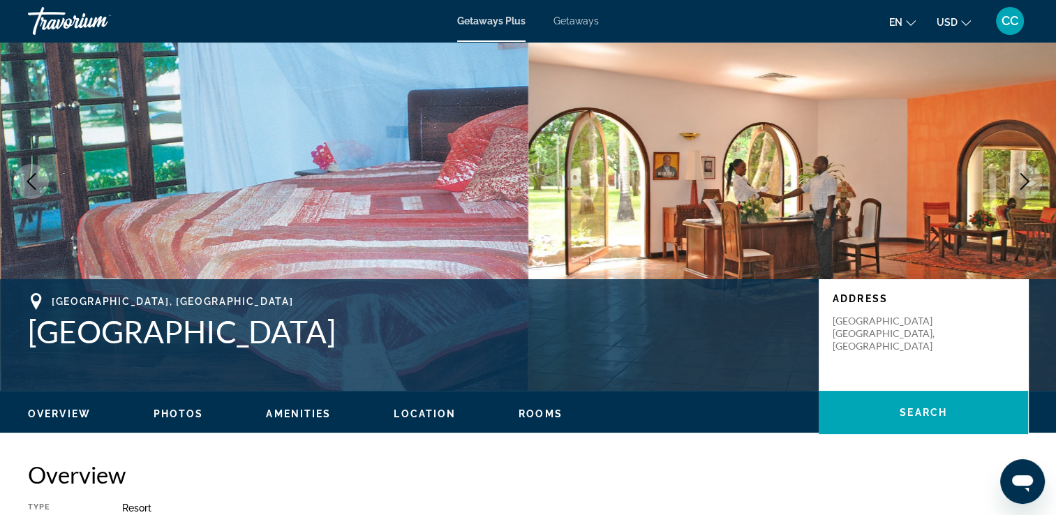
click at [192, 414] on span "Photos" at bounding box center [178, 413] width 50 height 11
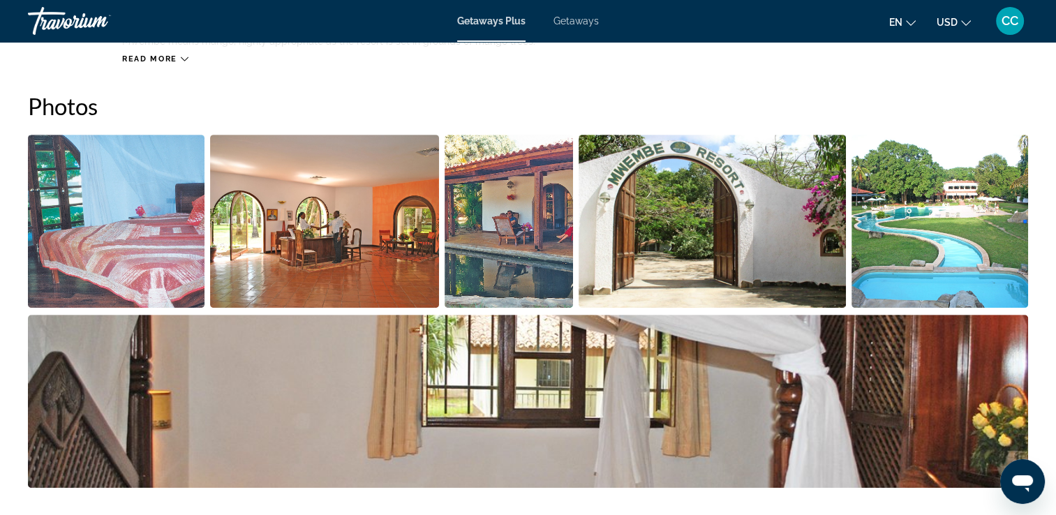
scroll to position [599, 0]
